Goal: Information Seeking & Learning: Learn about a topic

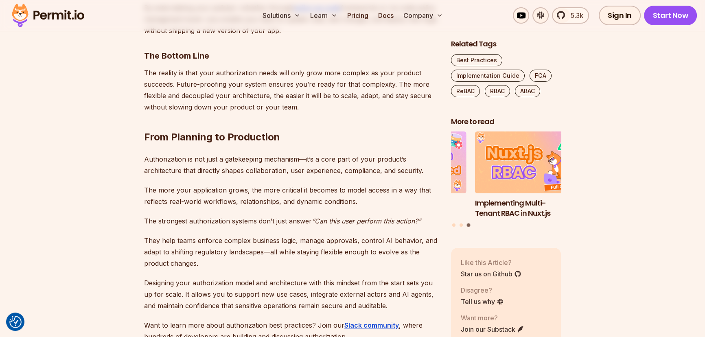
scroll to position [7549, 0]
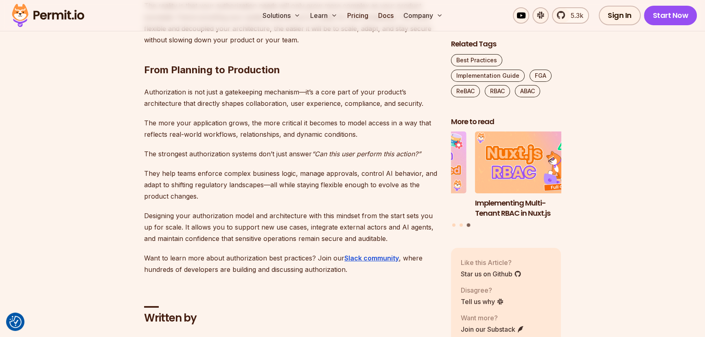
drag, startPoint x: 264, startPoint y: 119, endPoint x: 326, endPoint y: 120, distance: 61.9
click at [314, 148] on p "The strongest authorization systems don’t just answer “Can this user perform th…" at bounding box center [291, 153] width 294 height 11
click at [344, 150] on em "“Can this user perform this action?”" at bounding box center [366, 154] width 109 height 8
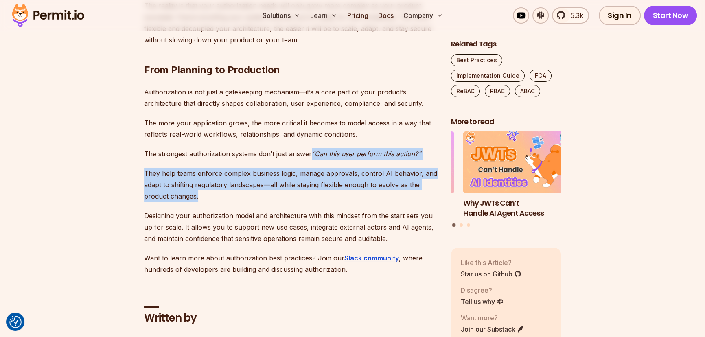
drag, startPoint x: 312, startPoint y: 114, endPoint x: 209, endPoint y: 163, distance: 114.7
click at [234, 168] on p "They help teams enforce complex business logic, manage approvals, control AI be…" at bounding box center [291, 185] width 294 height 34
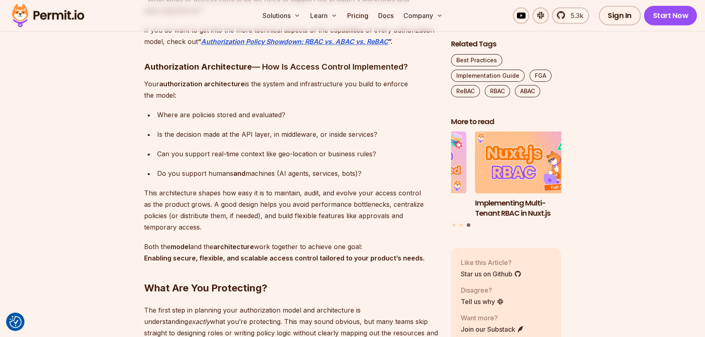
scroll to position [1147, 0]
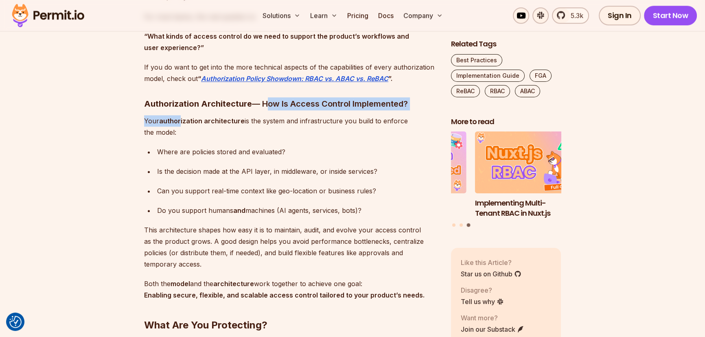
drag, startPoint x: 265, startPoint y: 104, endPoint x: 179, endPoint y: 124, distance: 87.7
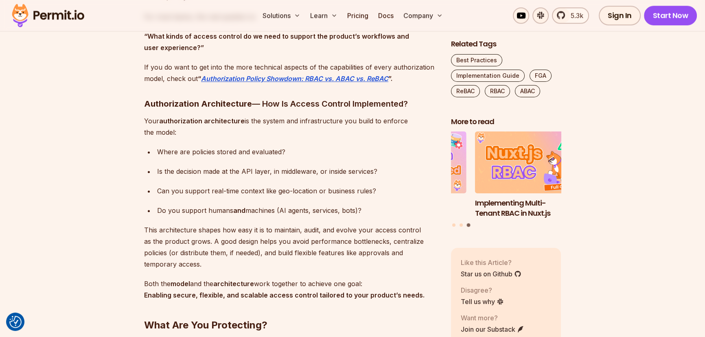
click at [186, 134] on p "Your authorization architecture is the system and infrastructure you build to e…" at bounding box center [291, 126] width 294 height 23
drag, startPoint x: 150, startPoint y: 116, endPoint x: 145, endPoint y: 114, distance: 5.1
click at [189, 126] on p "Your authorization architecture is the system and infrastructure you build to e…" at bounding box center [291, 126] width 294 height 23
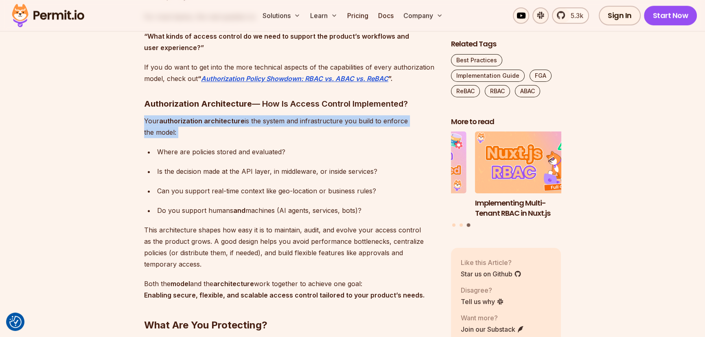
drag, startPoint x: 123, startPoint y: 114, endPoint x: 223, endPoint y: 138, distance: 103.9
click at [196, 137] on p "Your authorization architecture is the system and infrastructure you build to e…" at bounding box center [291, 126] width 294 height 23
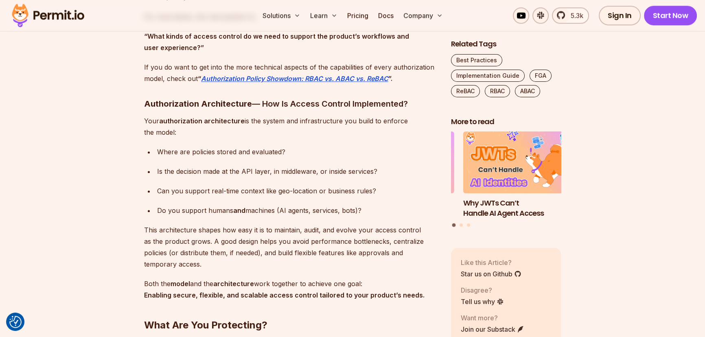
drag, startPoint x: 154, startPoint y: 121, endPoint x: 230, endPoint y: 134, distance: 76.9
click at [230, 134] on p "Your authorization architecture is the system and infrastructure you build to e…" at bounding box center [291, 126] width 294 height 23
click at [203, 130] on p "Your authorization architecture is the system and infrastructure you build to e…" at bounding box center [291, 126] width 294 height 23
drag, startPoint x: 150, startPoint y: 120, endPoint x: 213, endPoint y: 130, distance: 63.8
click at [213, 130] on p "Your authorization architecture is the system and infrastructure you build to e…" at bounding box center [291, 126] width 294 height 23
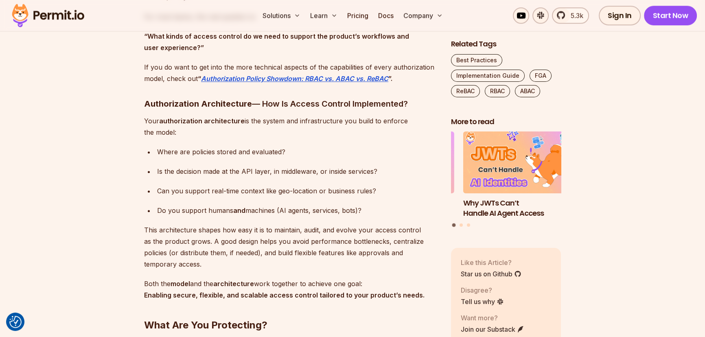
click at [208, 130] on p "Your authorization architecture is the system and infrastructure you build to e…" at bounding box center [291, 126] width 294 height 23
drag, startPoint x: 220, startPoint y: 128, endPoint x: 288, endPoint y: 124, distance: 68.5
click at [278, 124] on p "Your authorization architecture is the system and infrastructure you build to e…" at bounding box center [291, 126] width 294 height 23
click at [296, 125] on p "Your authorization architecture is the system and infrastructure you build to e…" at bounding box center [291, 126] width 294 height 23
drag, startPoint x: 280, startPoint y: 120, endPoint x: 196, endPoint y: 134, distance: 85.9
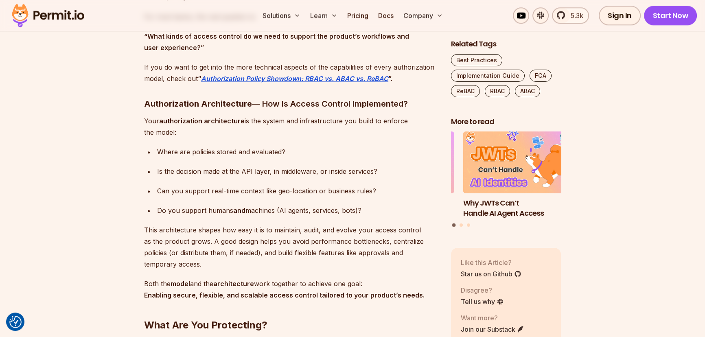
click at [196, 134] on p "Your authorization architecture is the system and infrastructure you build to e…" at bounding box center [291, 126] width 294 height 23
click at [222, 130] on p "Your authorization architecture is the system and infrastructure you build to e…" at bounding box center [291, 126] width 294 height 23
